Goal: Transaction & Acquisition: Book appointment/travel/reservation

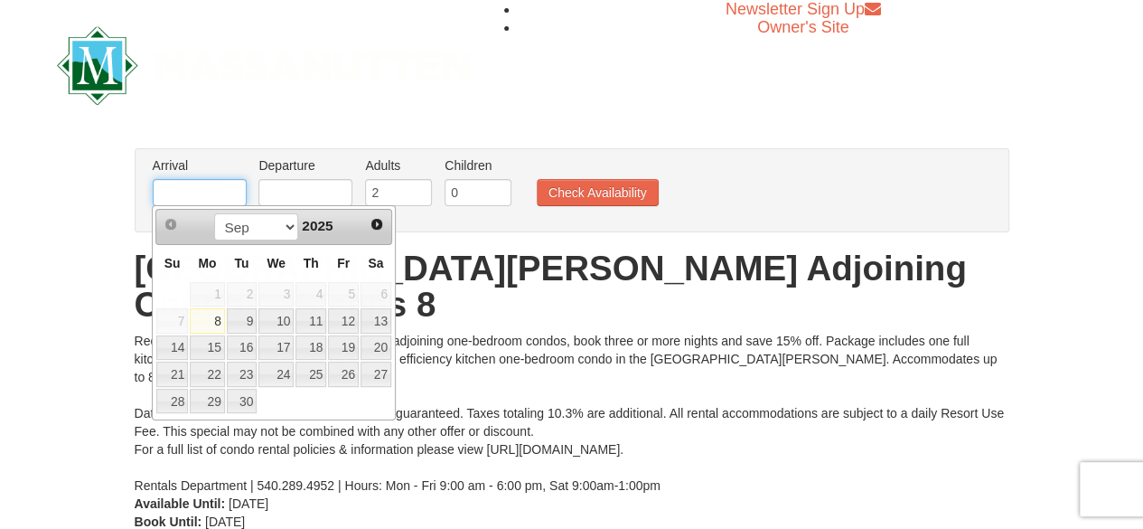
click at [175, 196] on input "text" at bounding box center [200, 192] width 94 height 27
click at [379, 323] on link "13" at bounding box center [375, 320] width 31 height 25
type input "09/13/2025"
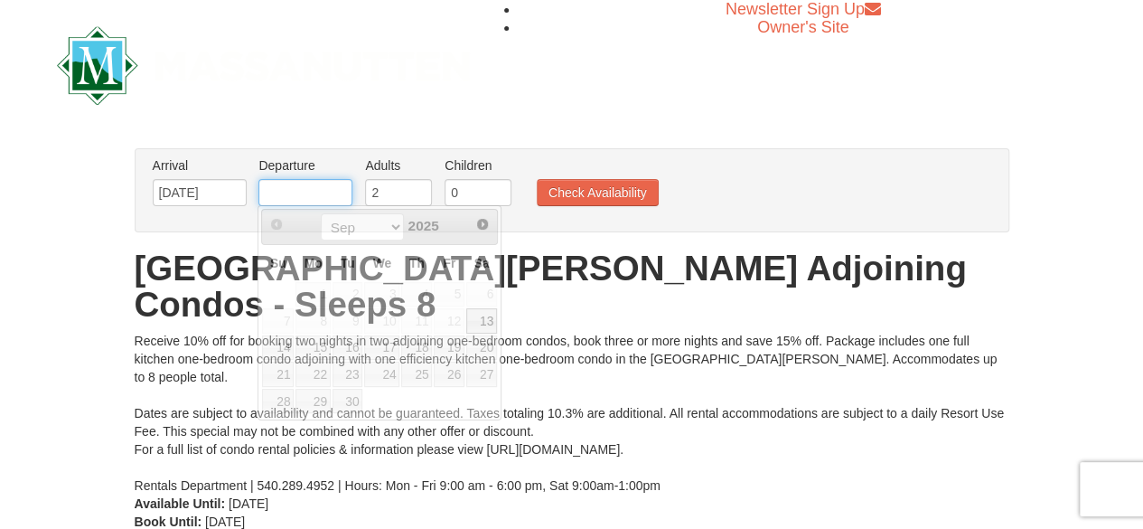
click at [287, 191] on input "text" at bounding box center [305, 192] width 94 height 27
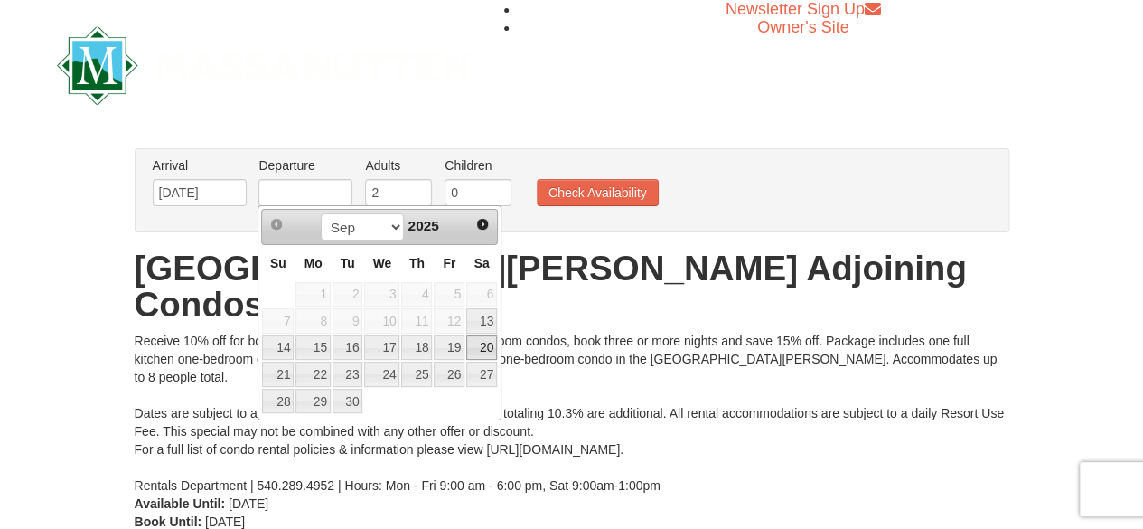
click at [484, 342] on link "20" at bounding box center [481, 347] width 31 height 25
type input "09/20/2025"
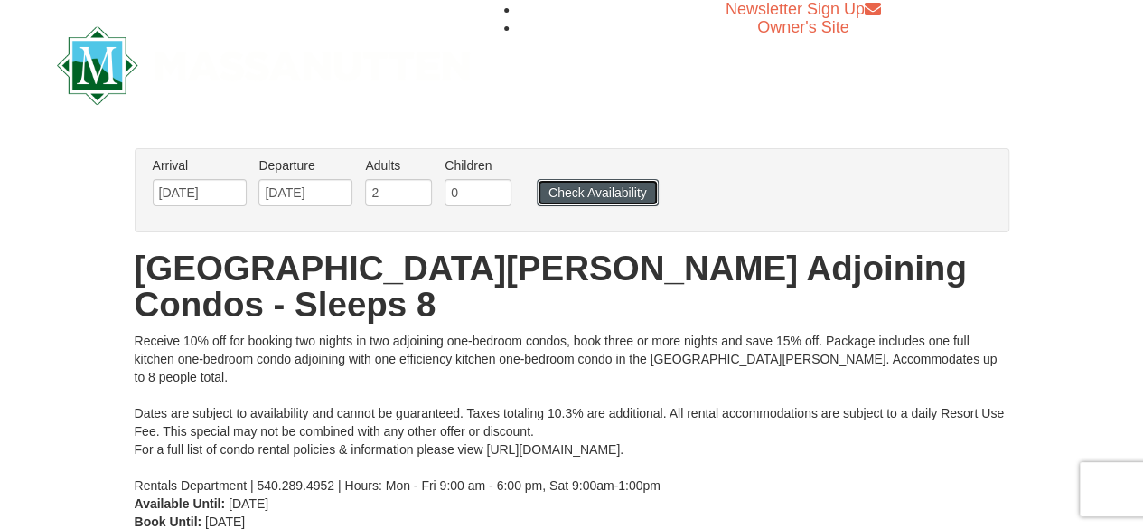
click at [596, 195] on button "Check Availability" at bounding box center [598, 192] width 122 height 27
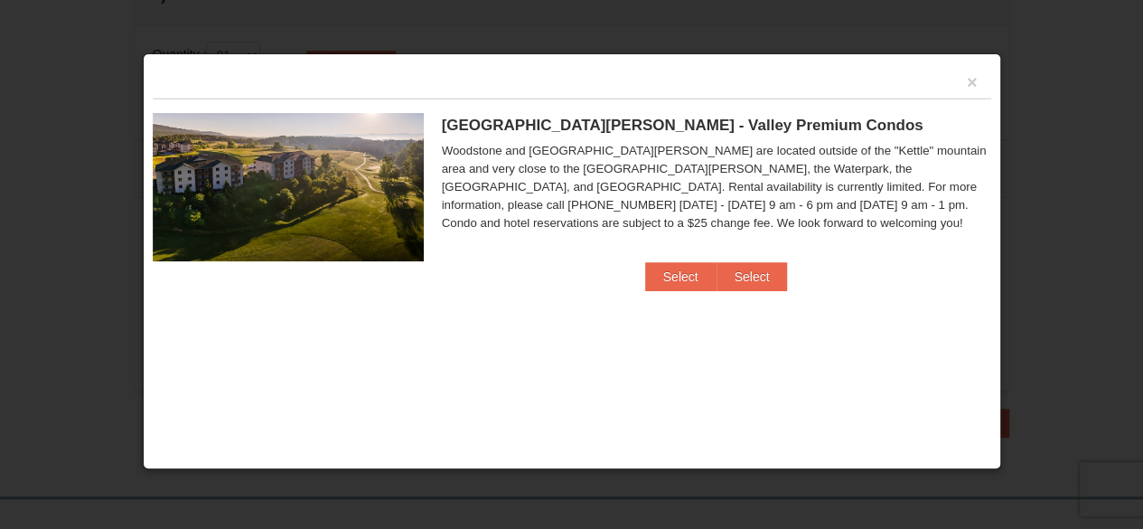
scroll to position [568, 0]
click at [309, 180] on img at bounding box center [288, 187] width 271 height 148
click at [676, 276] on button "Select" at bounding box center [680, 276] width 71 height 29
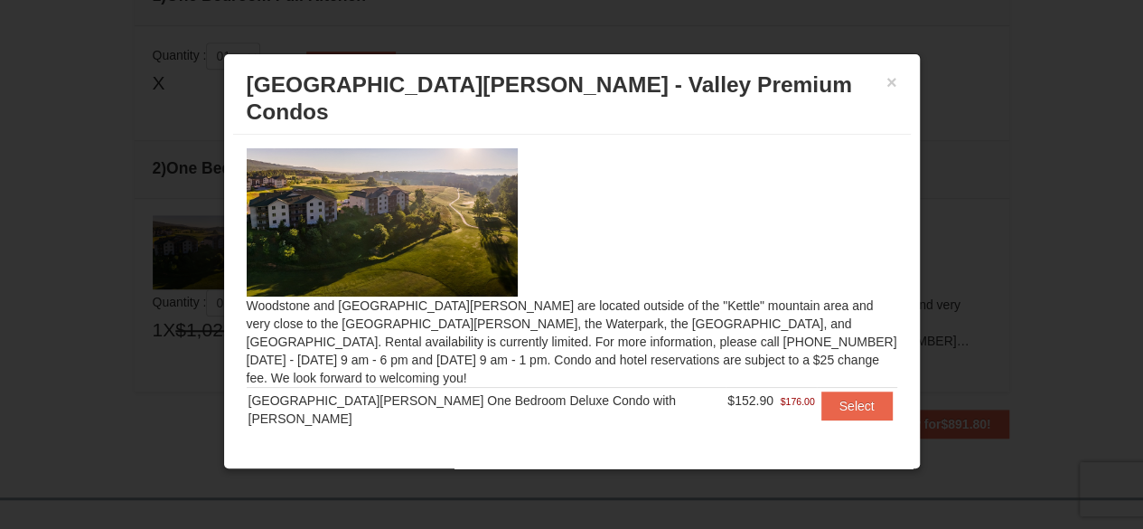
click at [782, 392] on span "$176.00" at bounding box center [798, 401] width 34 height 18
click at [849, 391] on button "Select" at bounding box center [856, 405] width 71 height 29
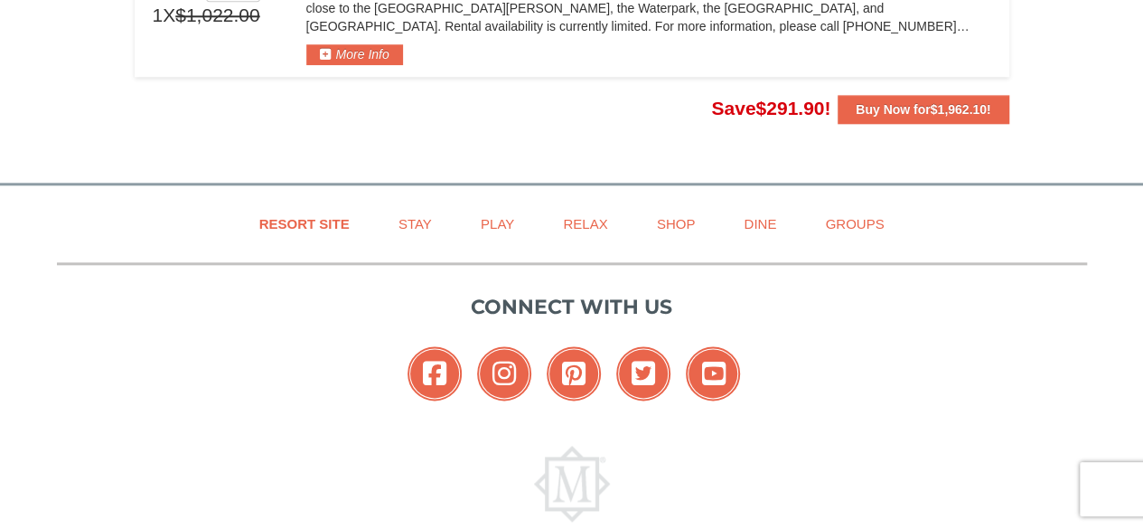
scroll to position [864, 0]
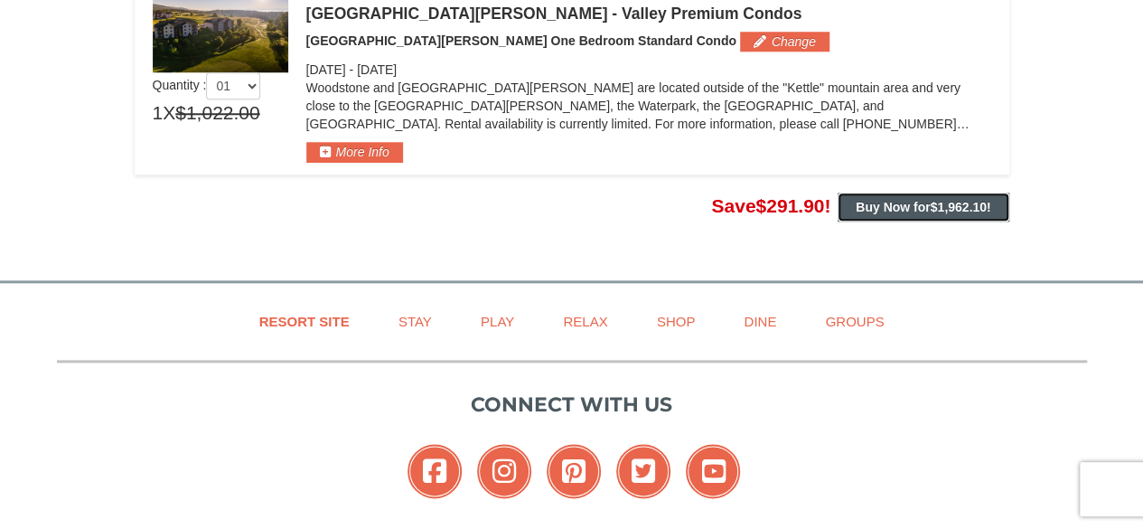
click at [916, 200] on strong "Buy Now for $1,962.10 !" at bounding box center [923, 207] width 135 height 14
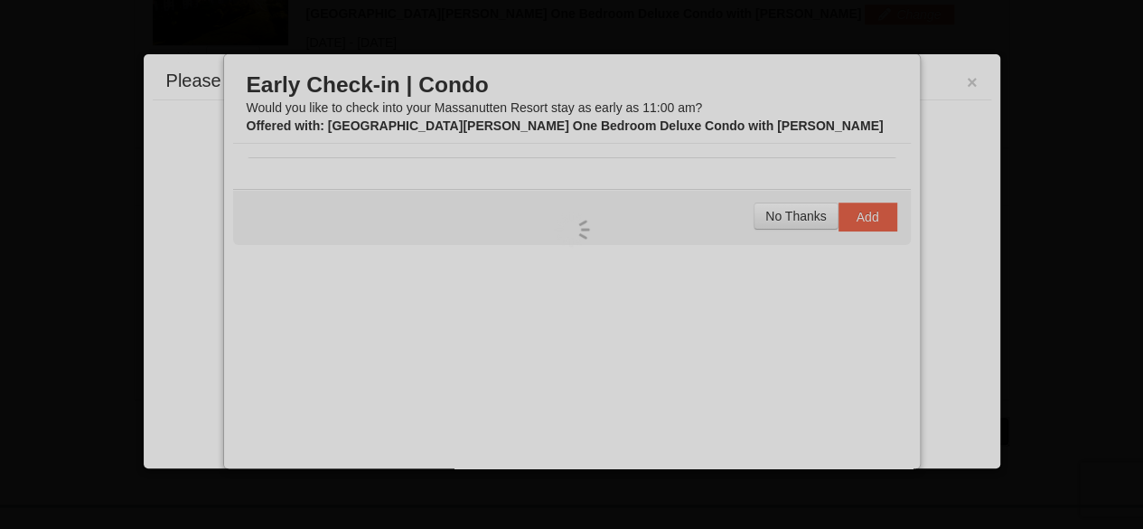
scroll to position [573, 0]
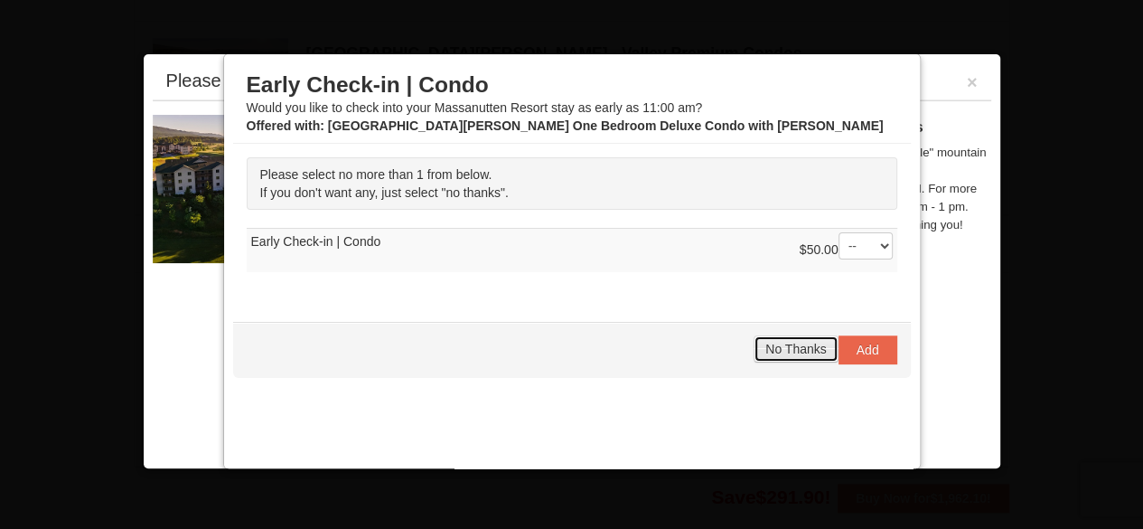
click at [772, 342] on span "No Thanks" at bounding box center [795, 349] width 61 height 14
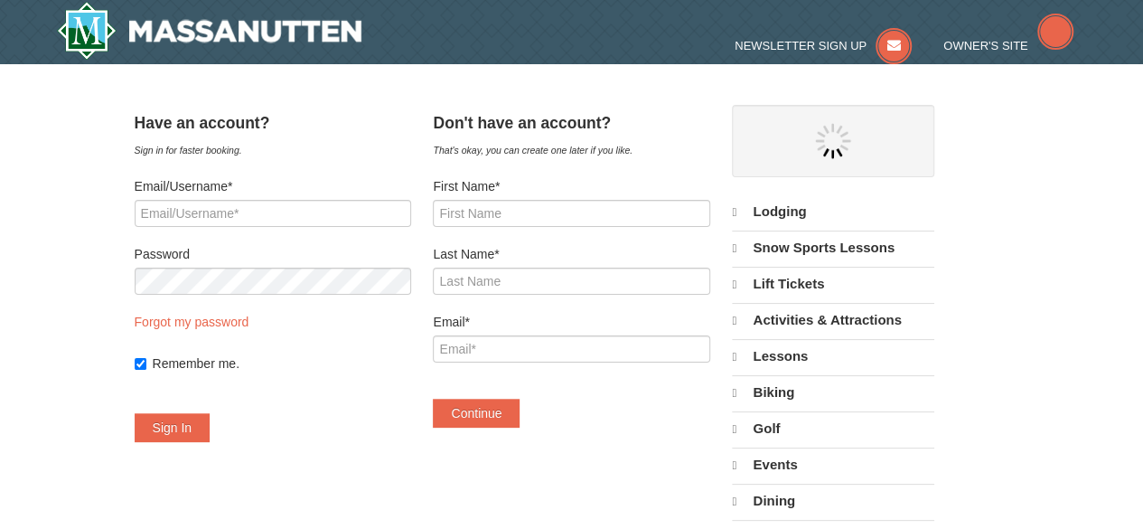
select select "9"
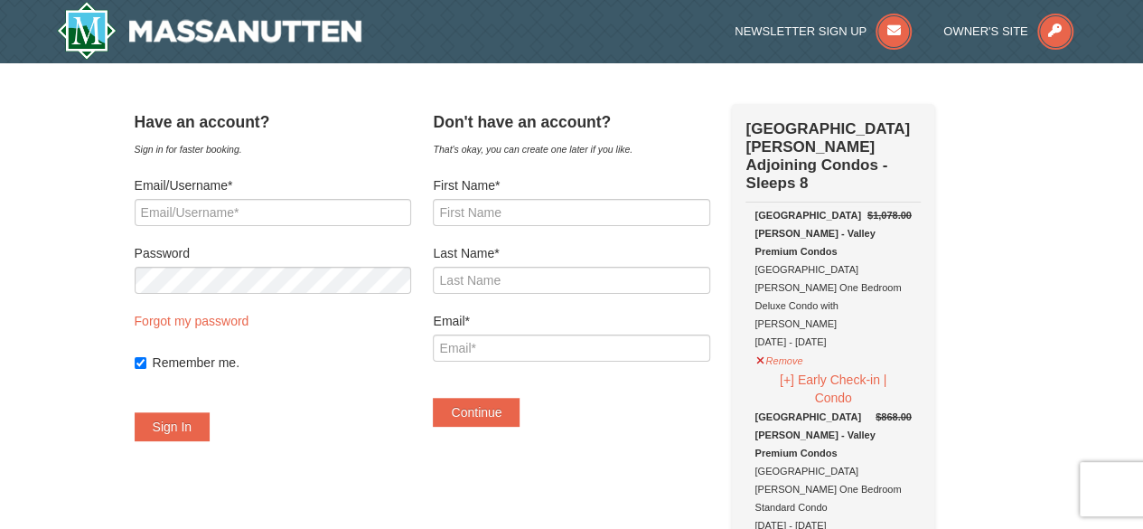
scroll to position [1, 0]
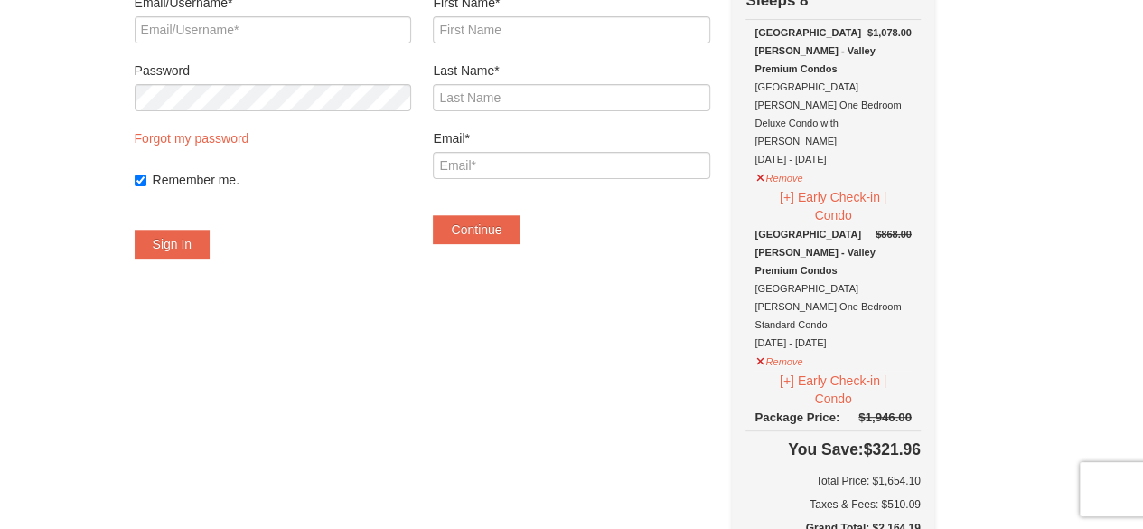
drag, startPoint x: 1147, startPoint y: 88, endPoint x: 1143, endPoint y: 139, distance: 51.7
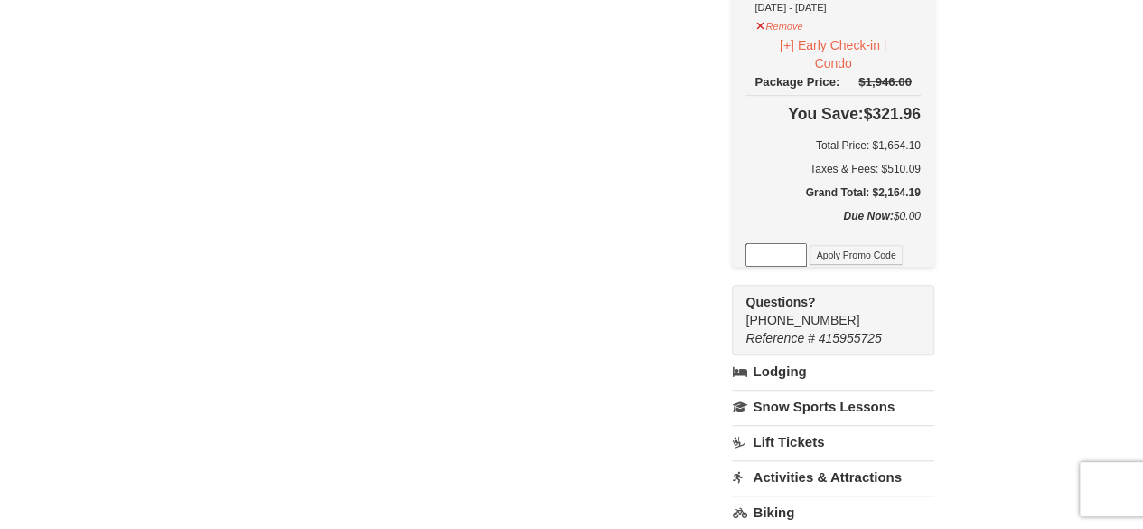
scroll to position [528, 0]
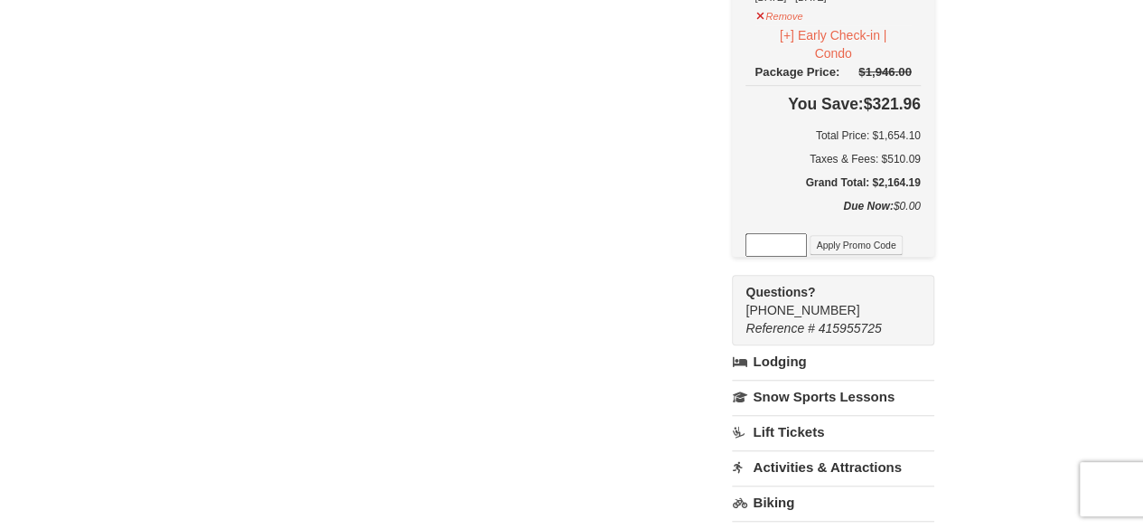
click at [798, 345] on link "Lodging" at bounding box center [832, 361] width 201 height 33
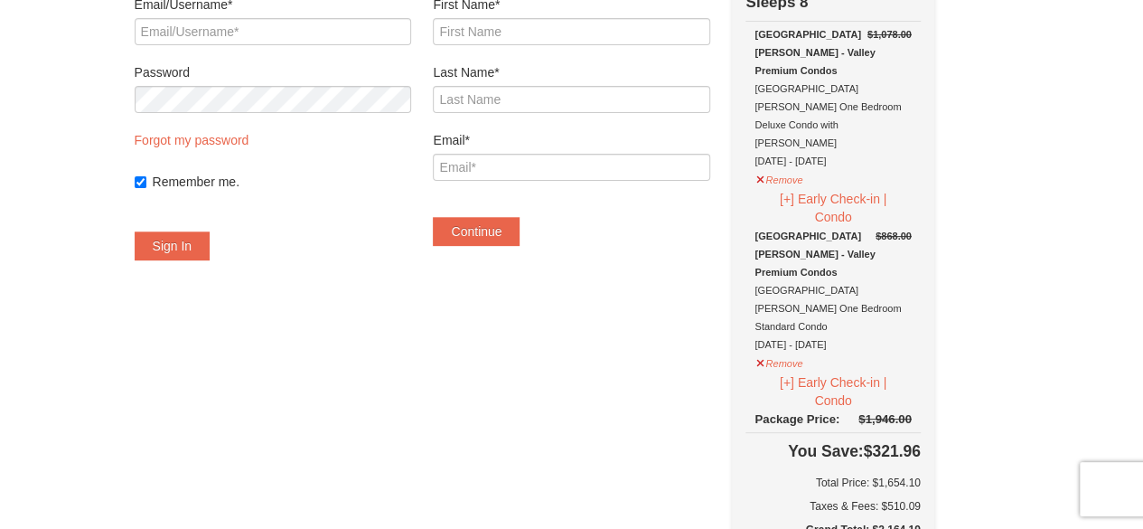
scroll to position [0, 0]
